Goal: Transaction & Acquisition: Book appointment/travel/reservation

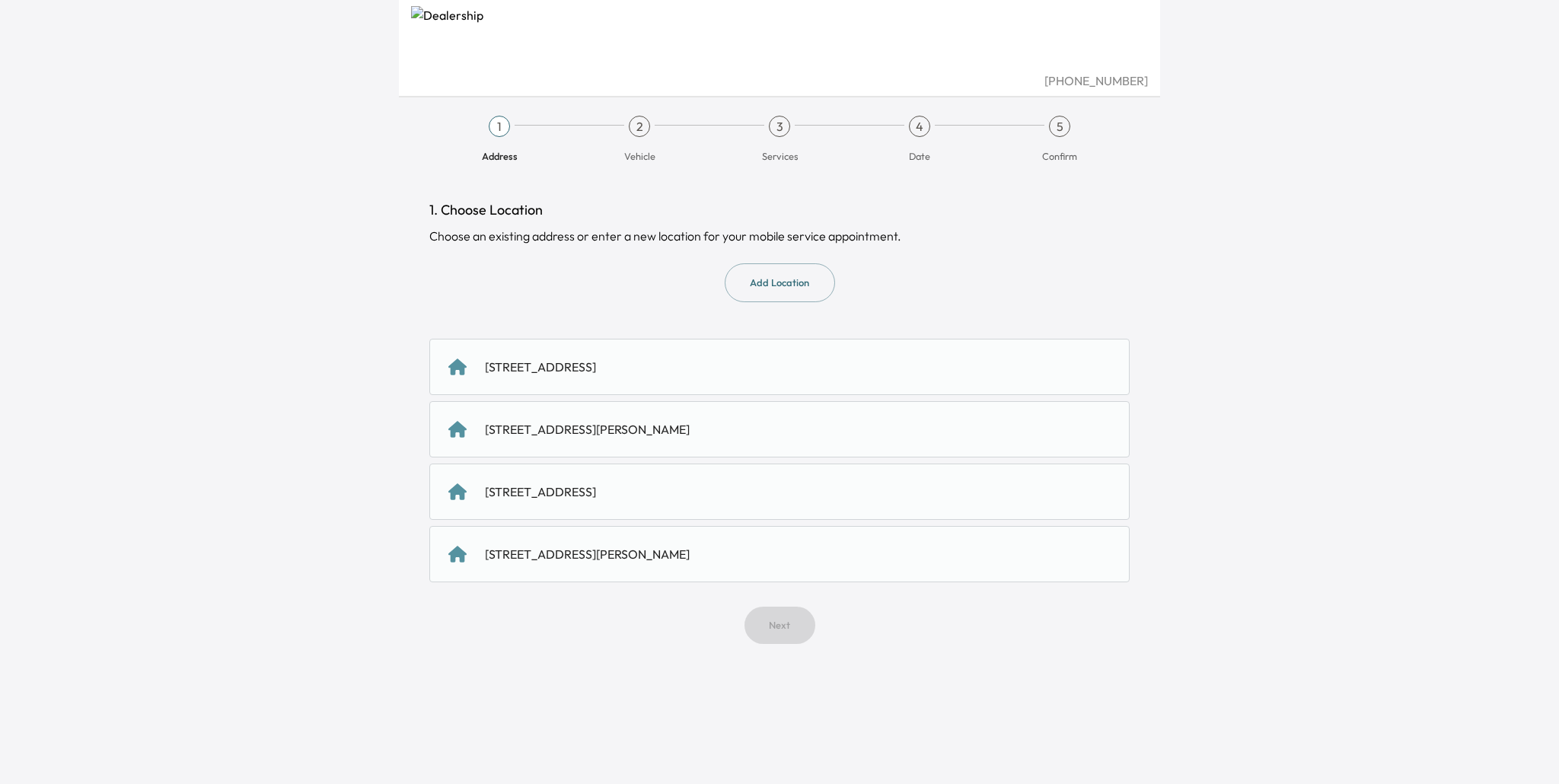
click at [685, 550] on div "[STREET_ADDRESS][PERSON_NAME]" at bounding box center [587, 554] width 205 height 18
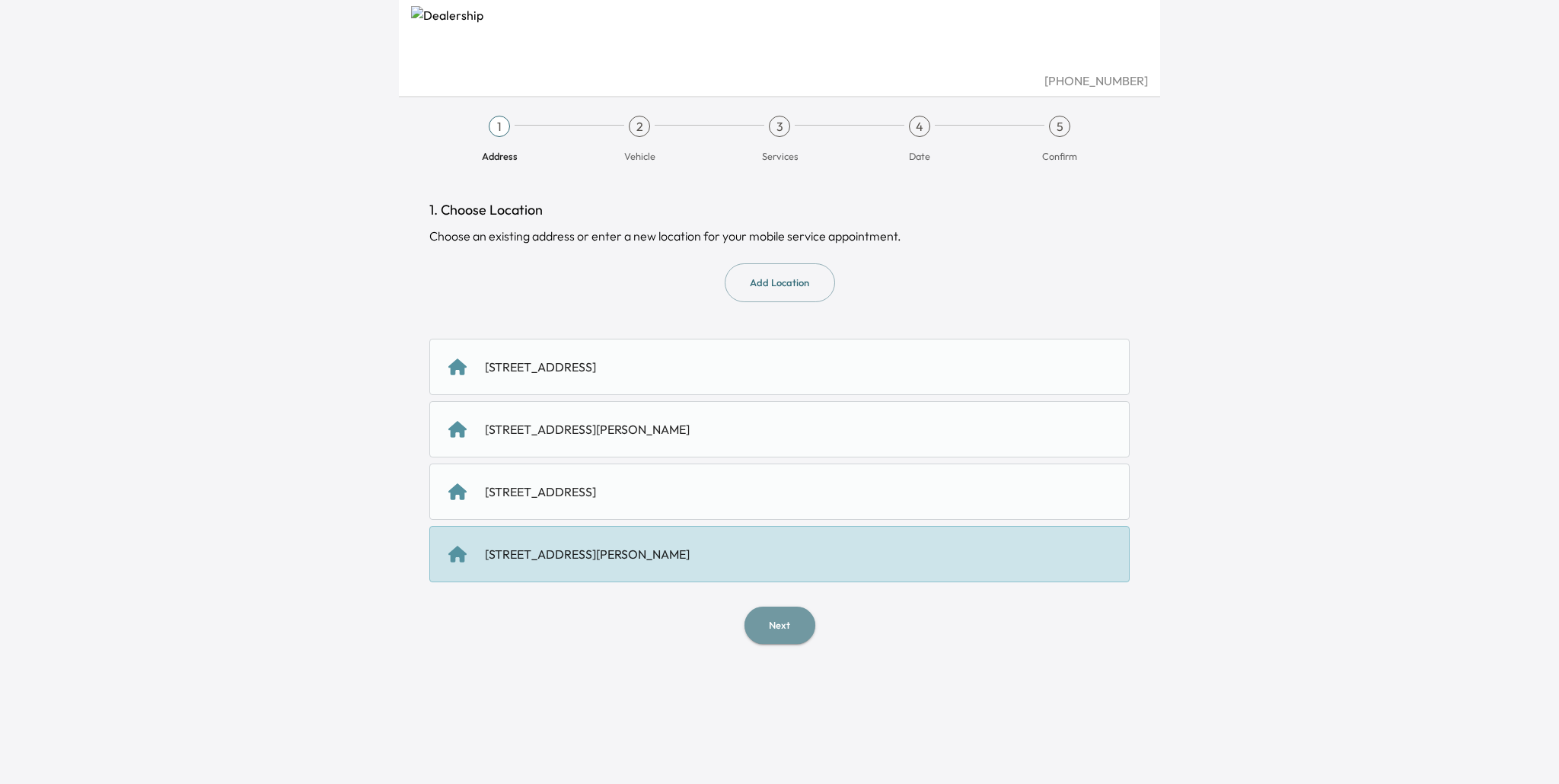
click at [791, 638] on button "Next" at bounding box center [780, 624] width 71 height 37
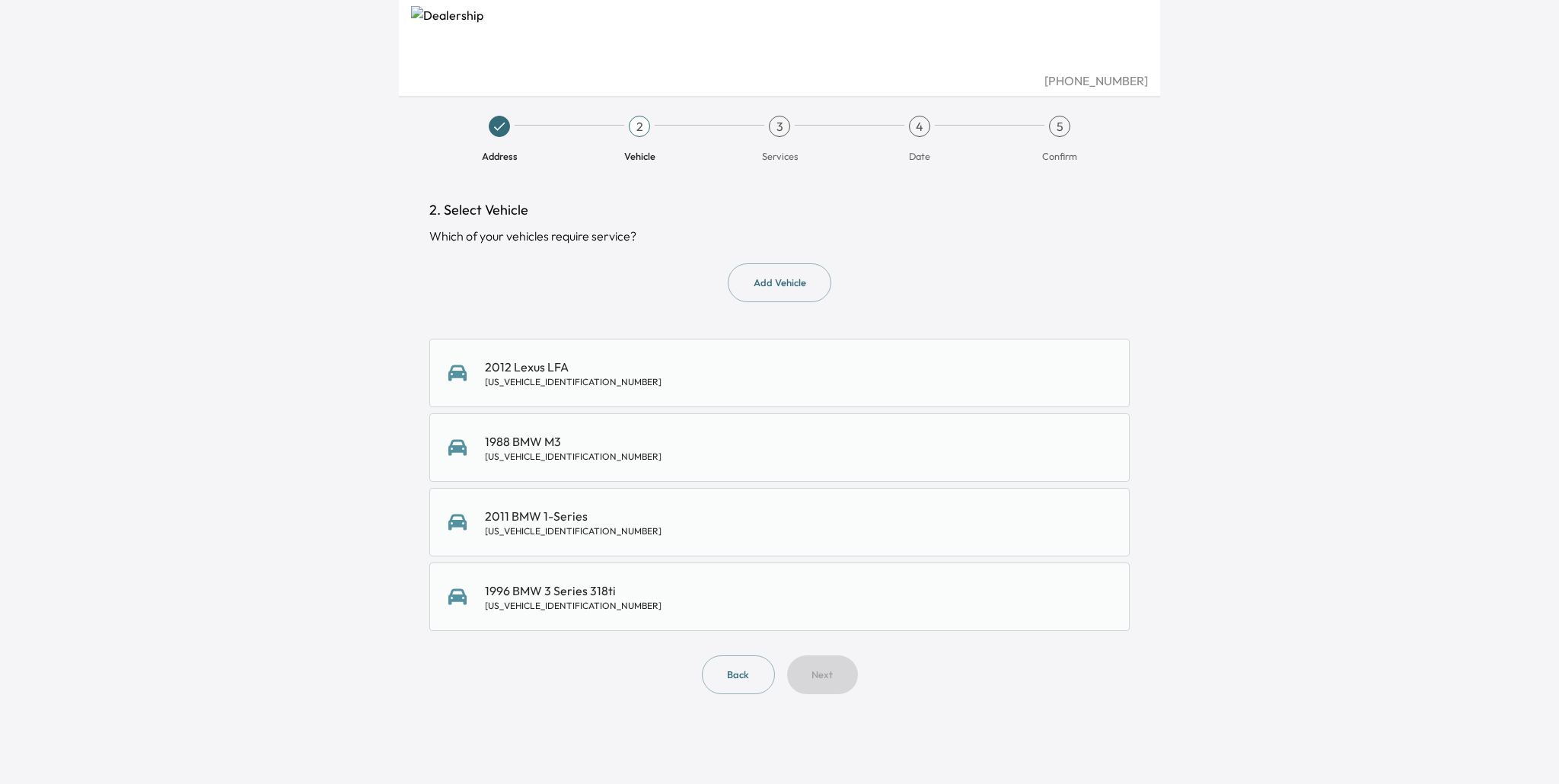
click at [707, 558] on div "2012 Lexus LFA [US_VEHICLE_IDENTIFICATION_NUMBER] 1988 BMW M3 [US_VEHICLE_IDENT…" at bounding box center [780, 484] width 700 height 292
click at [705, 533] on div "2011 BMW 1-Series [US_VEHICLE_IDENTIFICATION_NUMBER]" at bounding box center [780, 521] width 662 height 31
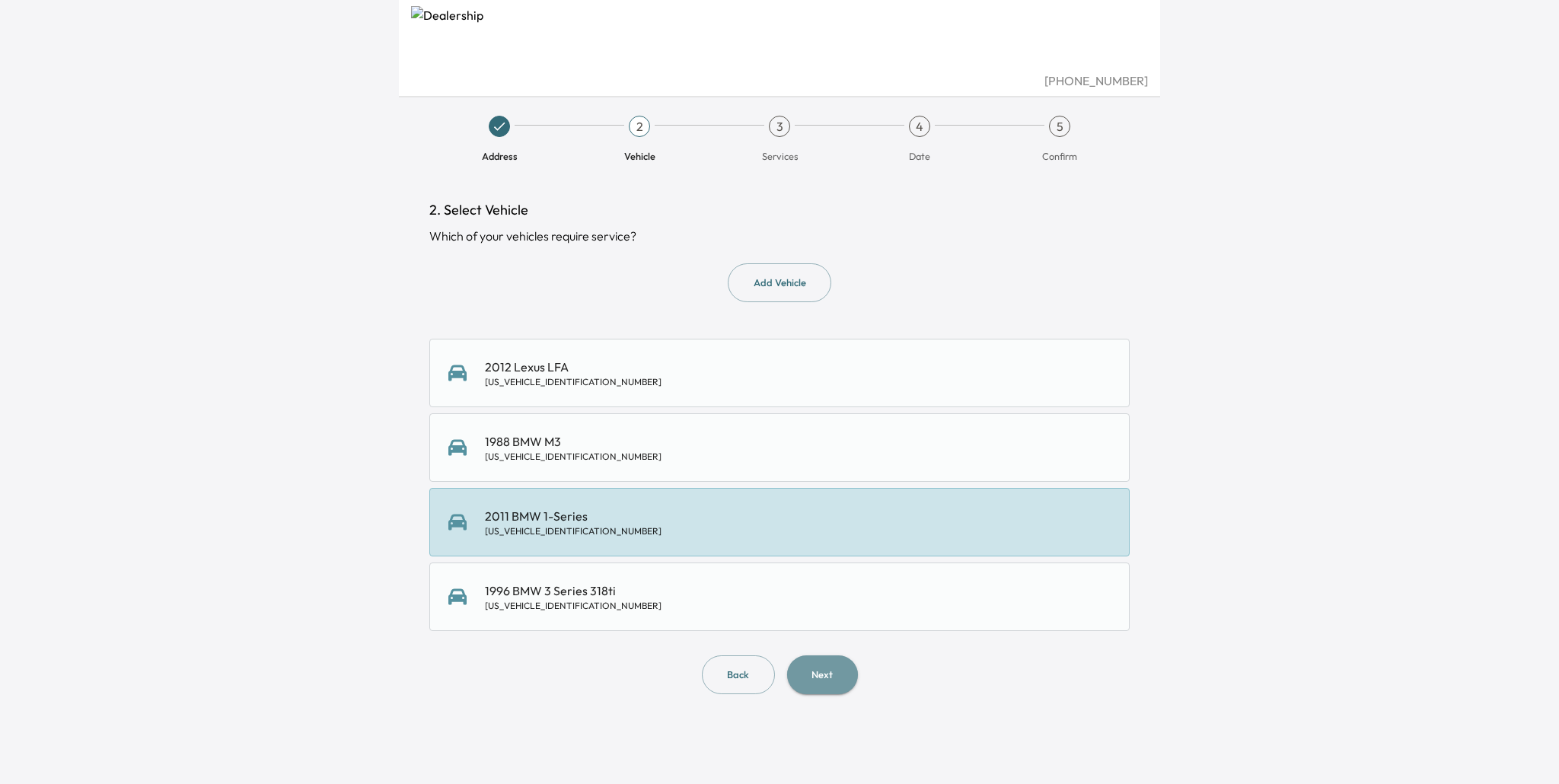
click at [839, 678] on button "Next" at bounding box center [822, 674] width 71 height 39
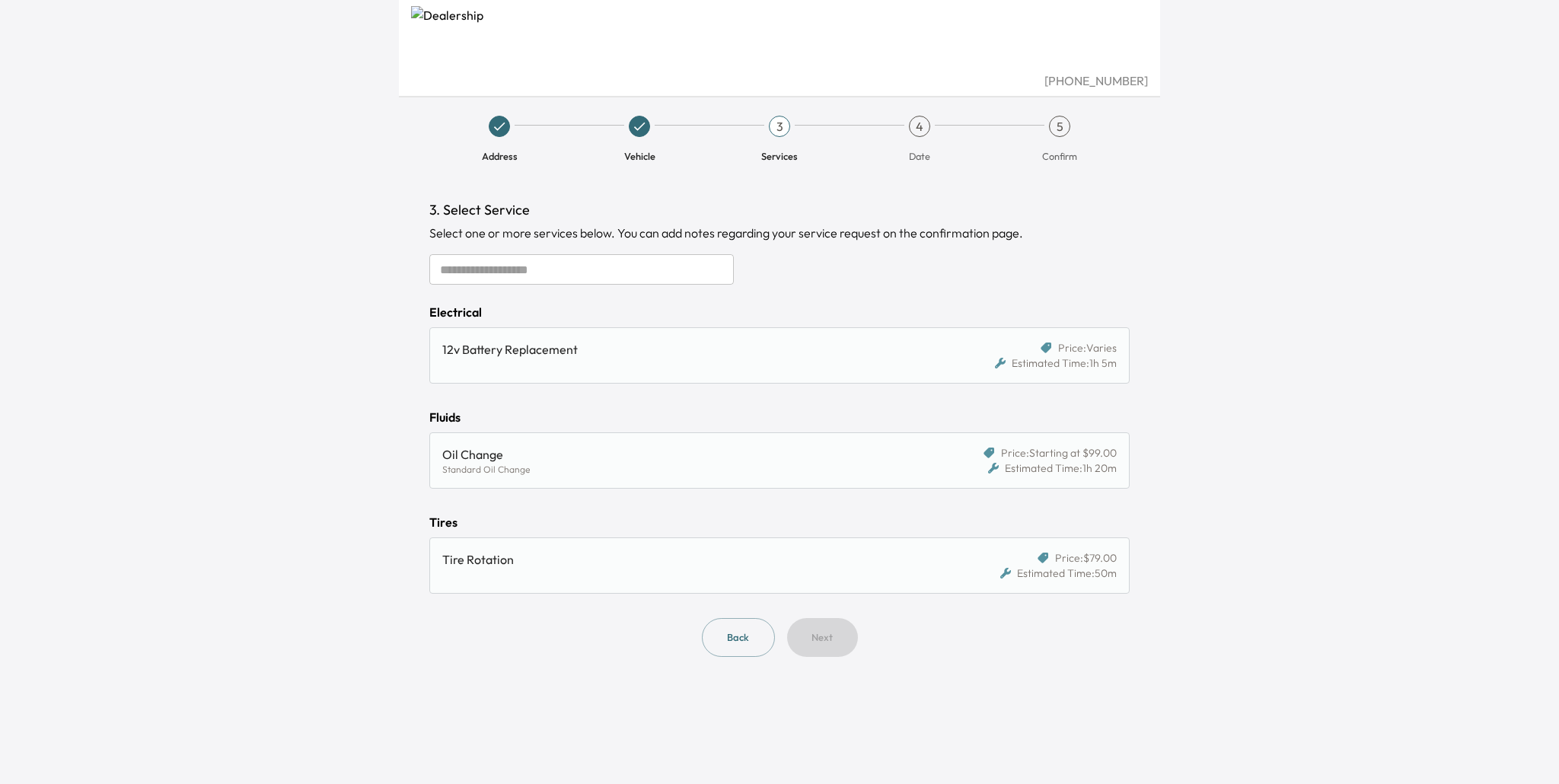
click at [724, 340] on div "12v Battery Replacement" at bounding box center [690, 349] width 494 height 18
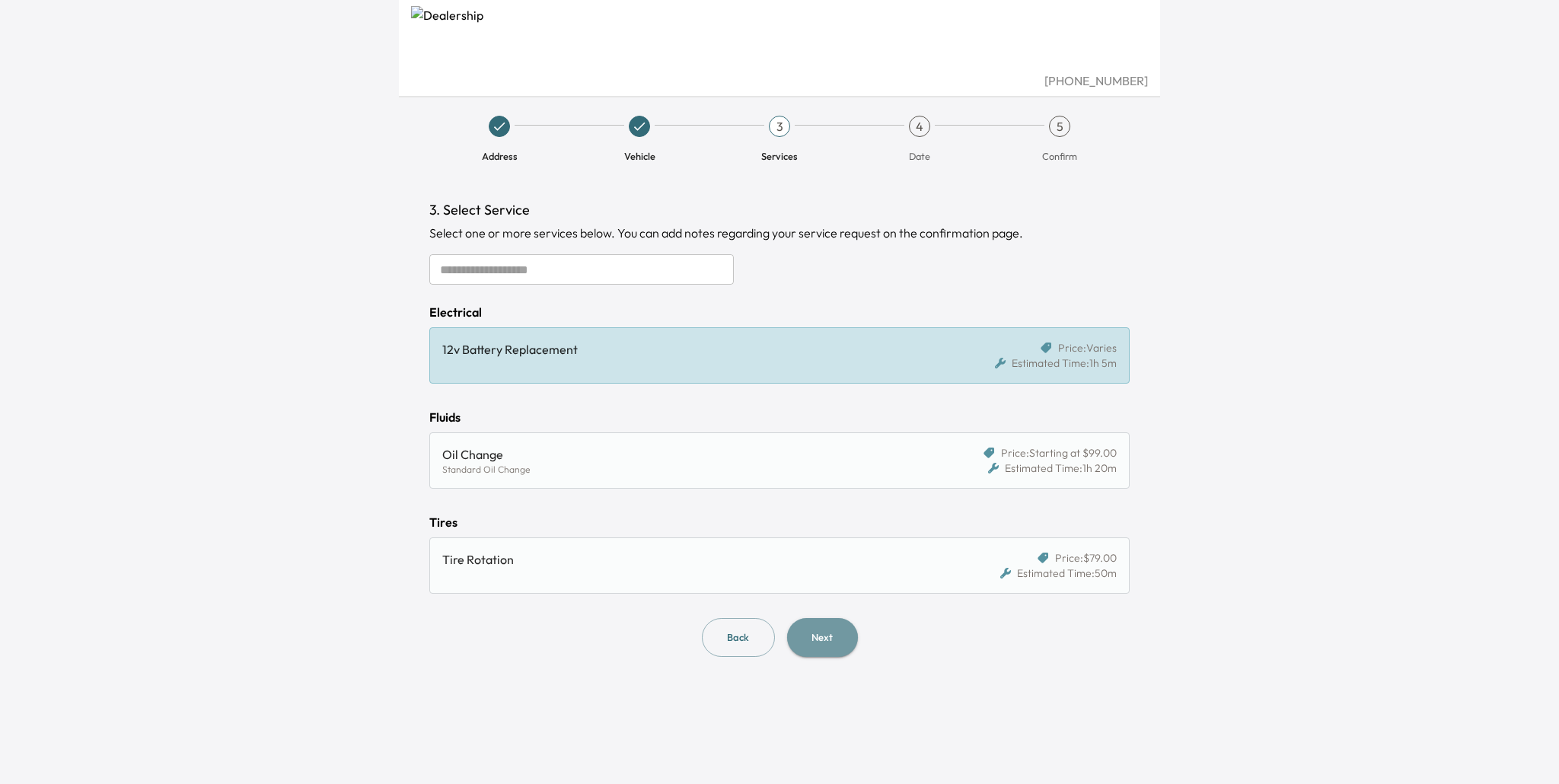
click at [828, 631] on button "Next" at bounding box center [822, 637] width 71 height 39
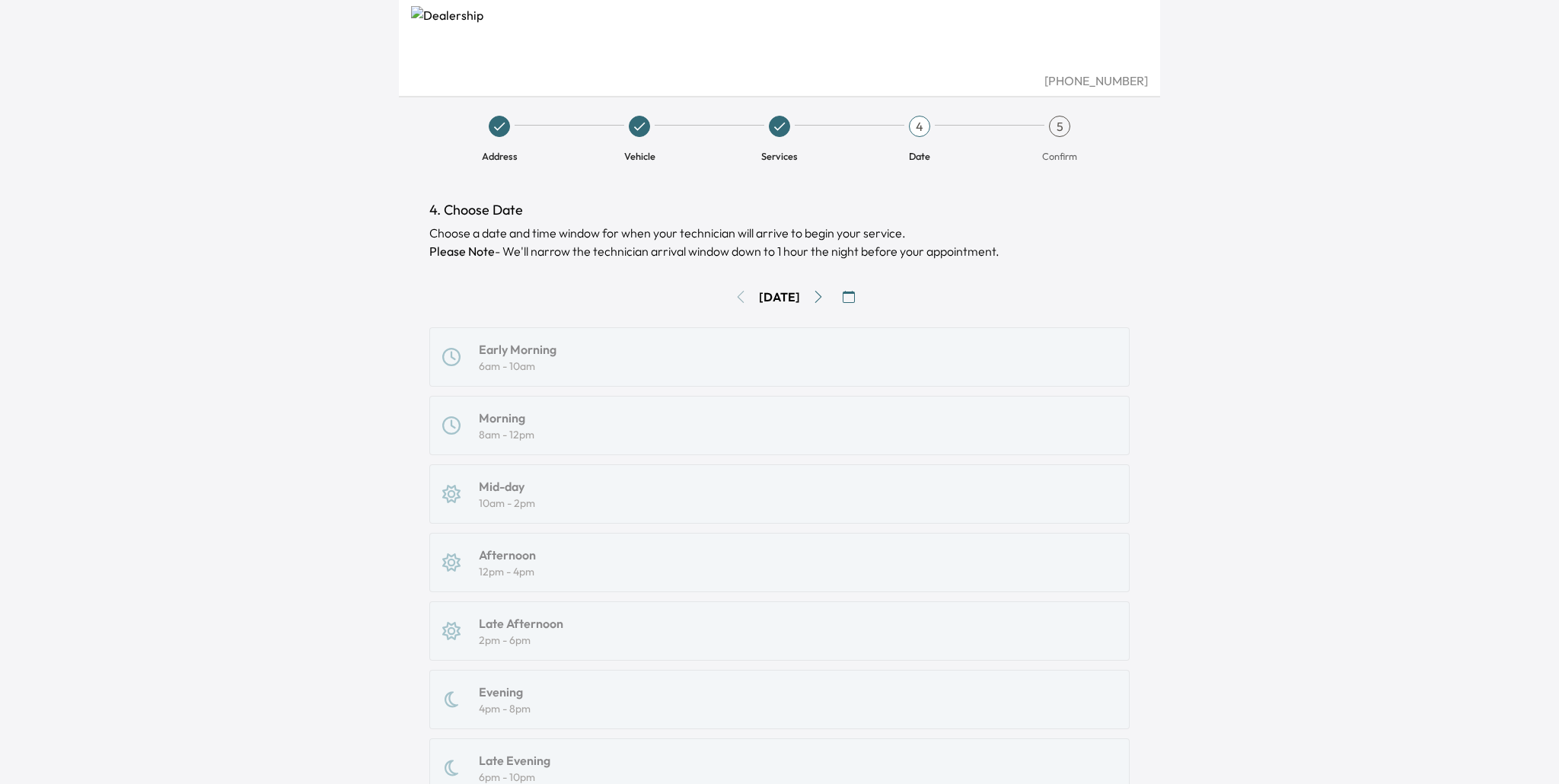
click at [595, 341] on div "Early Morning 6am - 10am Morning 8am - 12pm Mid-day 10am - 2pm Afternoon 12pm -…" at bounding box center [780, 563] width 700 height 471
click at [822, 303] on button "Go to next day" at bounding box center [818, 296] width 24 height 24
click at [651, 431] on div "Morning 8am - 12pm" at bounding box center [780, 425] width 675 height 33
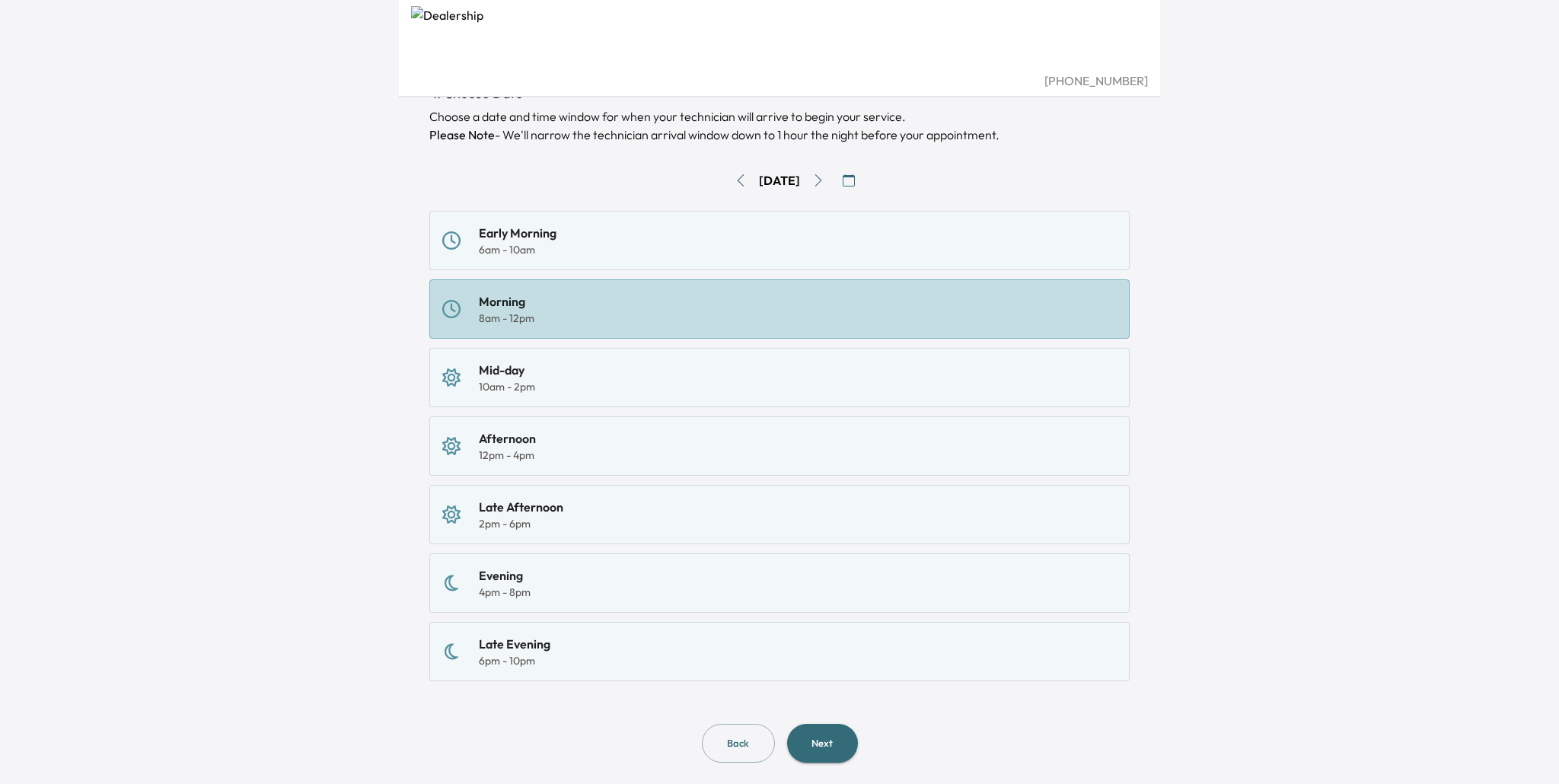
scroll to position [144, 0]
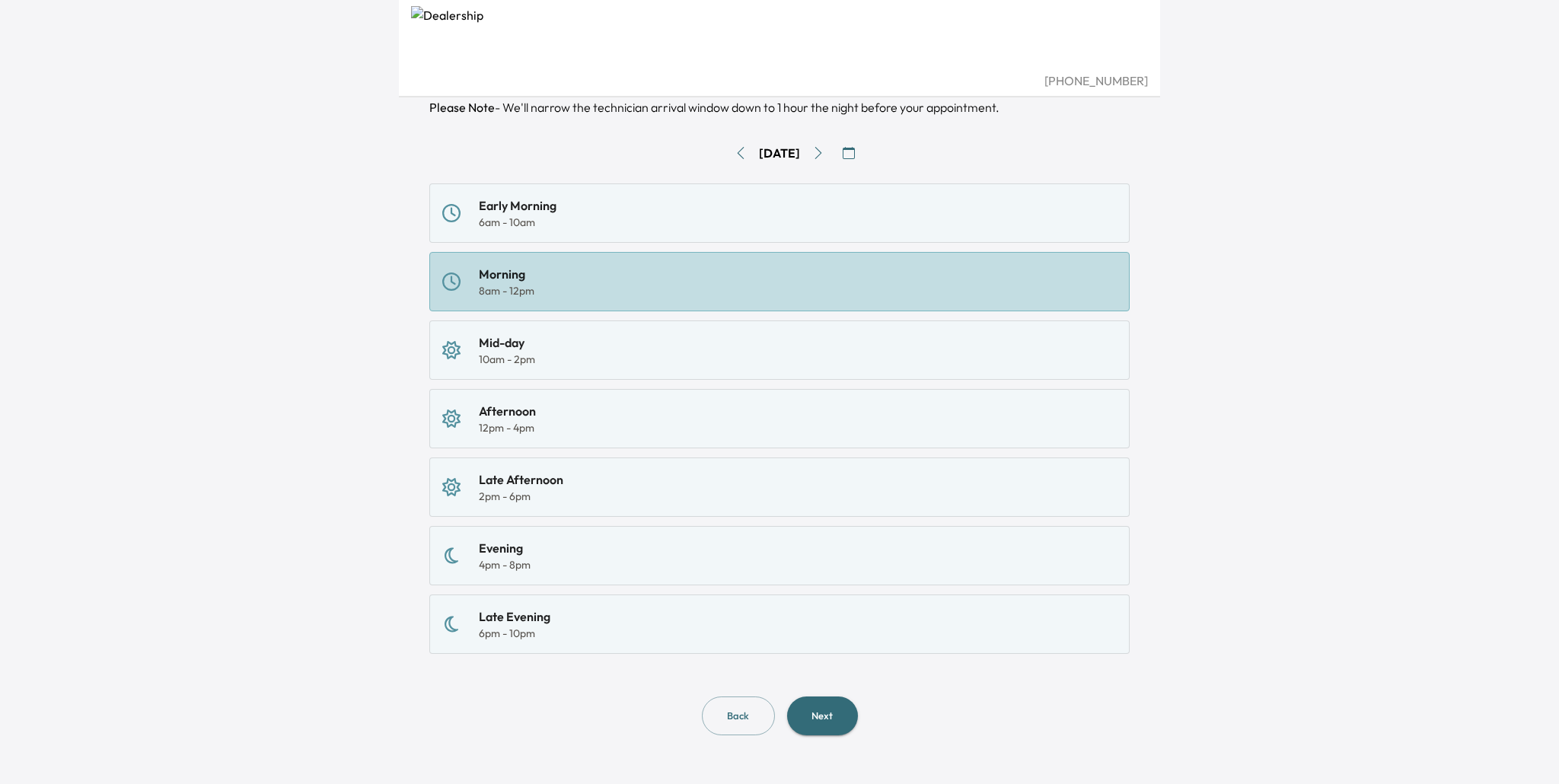
click at [838, 708] on button "Next" at bounding box center [822, 715] width 71 height 39
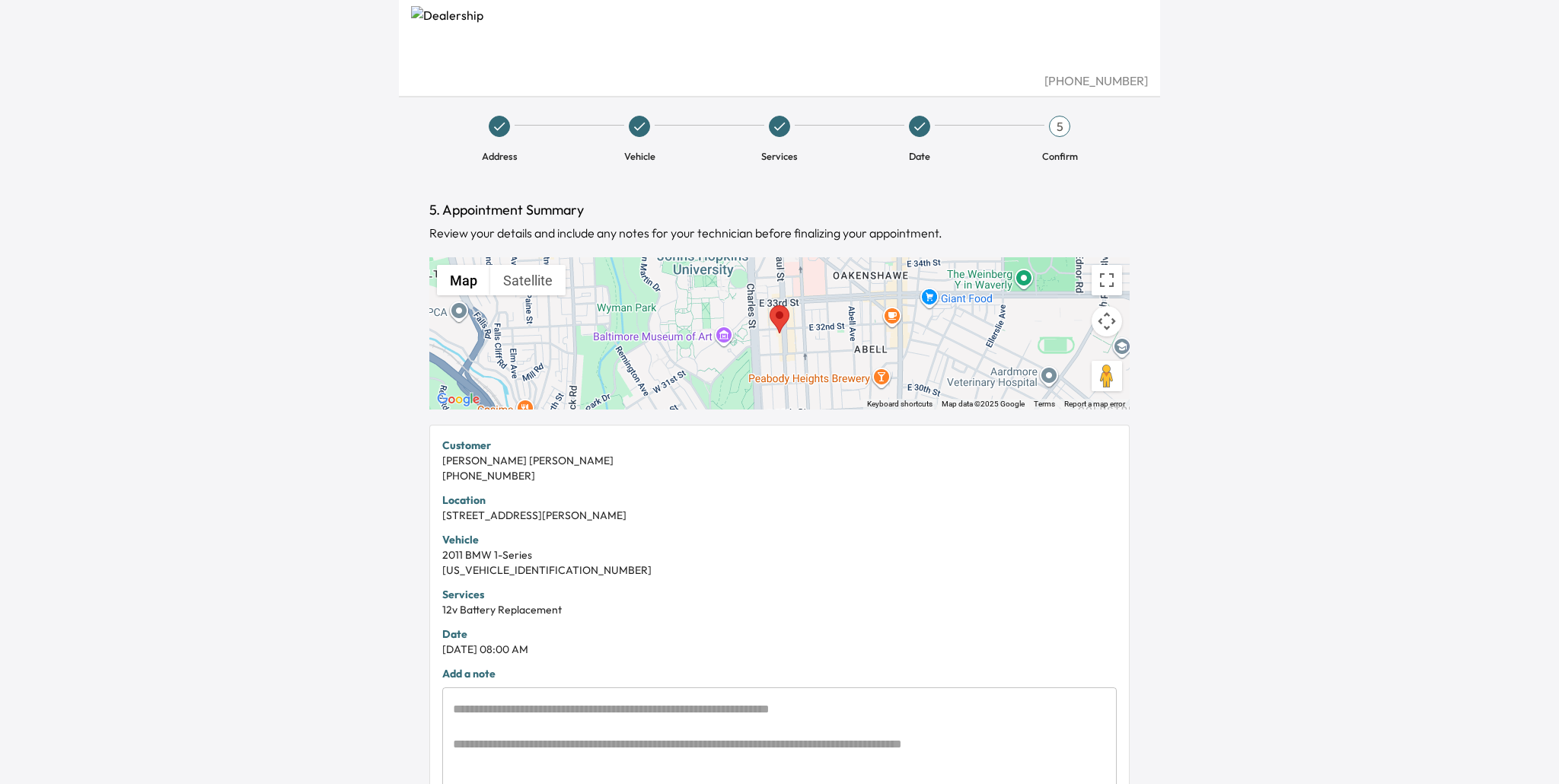
click at [1107, 318] on button "Map camera controls" at bounding box center [1106, 321] width 31 height 31
click at [1072, 358] on button "Zoom out" at bounding box center [1069, 359] width 31 height 31
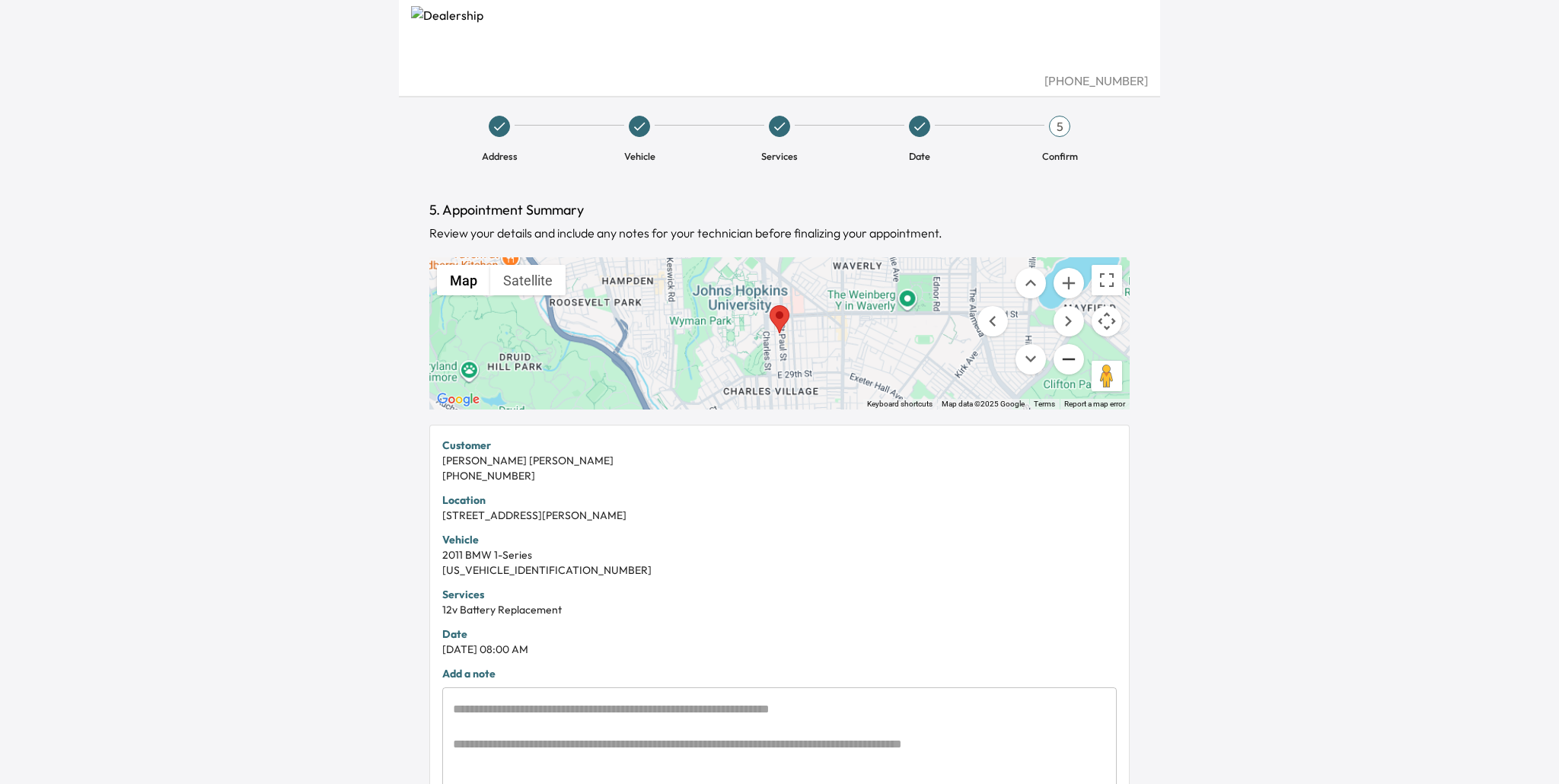
click at [1072, 358] on button "Zoom out" at bounding box center [1069, 359] width 31 height 31
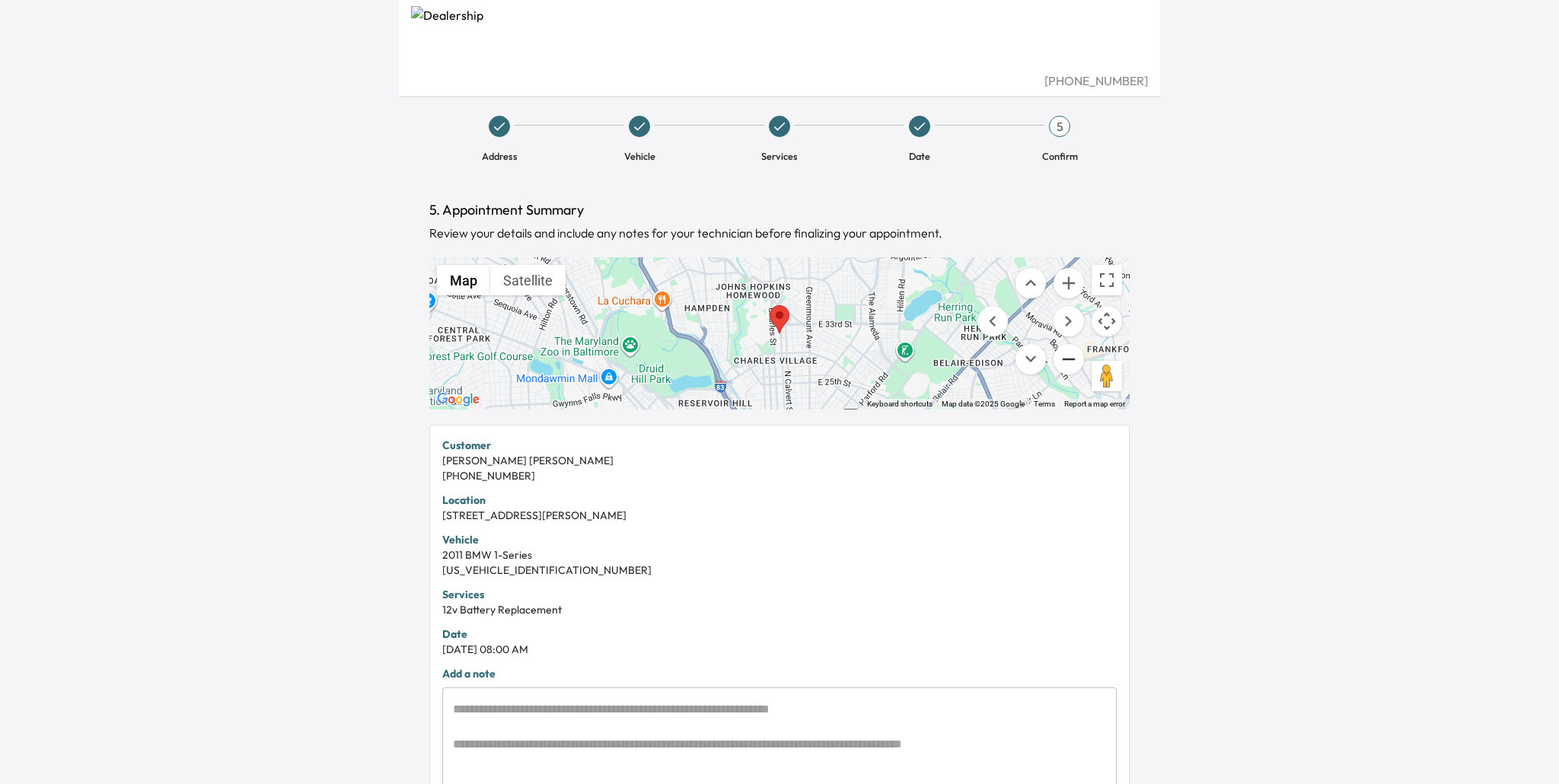
click at [1072, 358] on button "Zoom out" at bounding box center [1069, 359] width 31 height 31
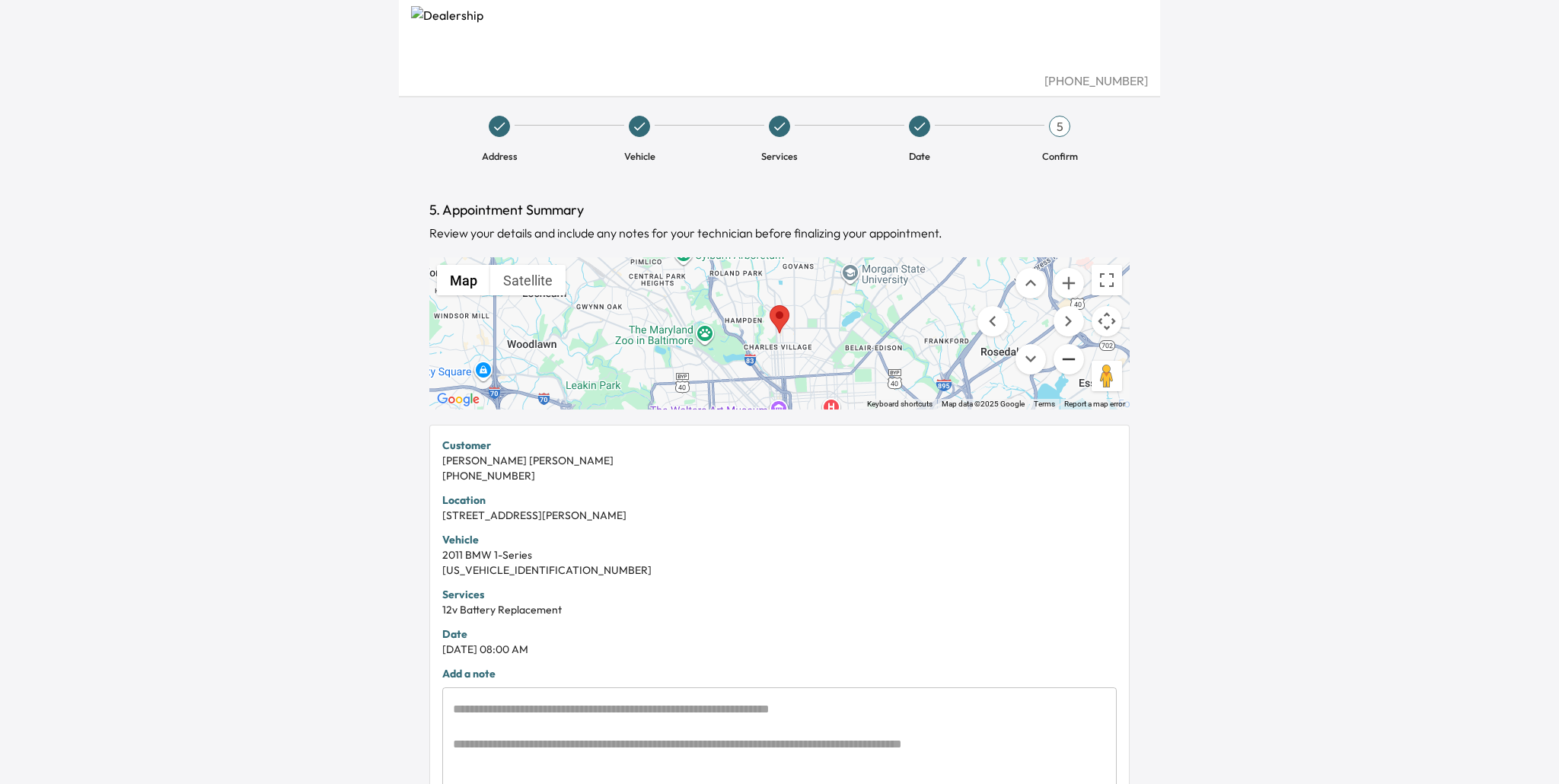
click at [1072, 358] on button "Zoom out" at bounding box center [1069, 359] width 31 height 31
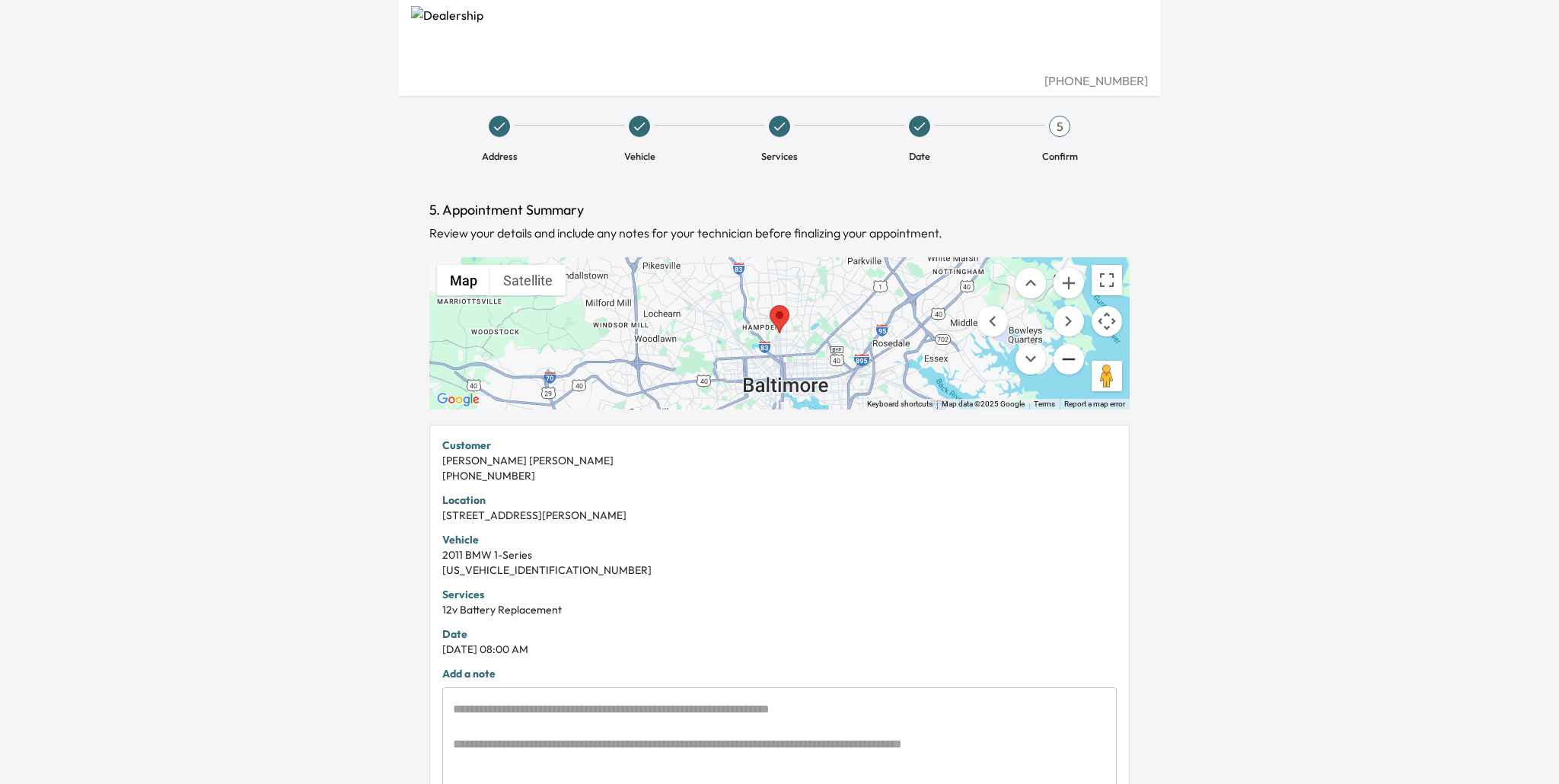
scroll to position [181, 0]
